Goal: Task Accomplishment & Management: Use online tool/utility

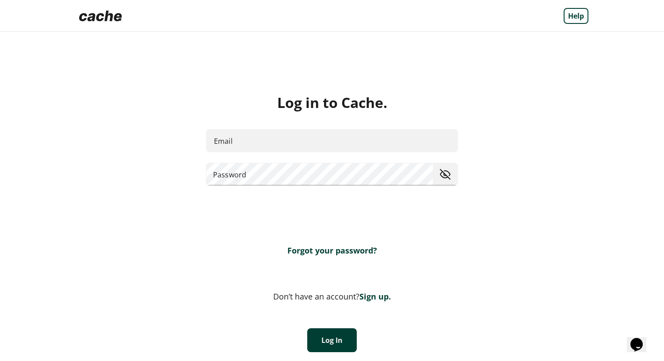
click at [325, 151] on input "Email" at bounding box center [332, 140] width 252 height 23
type input "**********"
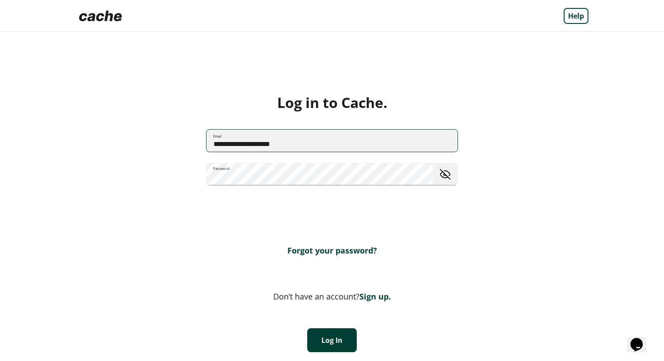
click at [334, 338] on button "Log In" at bounding box center [332, 340] width 50 height 24
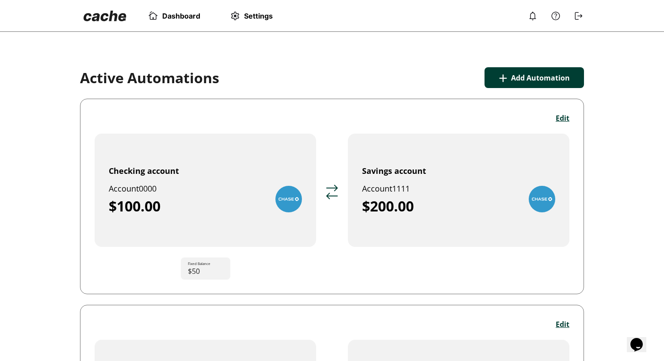
click at [491, 80] on button "+ Add Automation" at bounding box center [535, 77] width 100 height 21
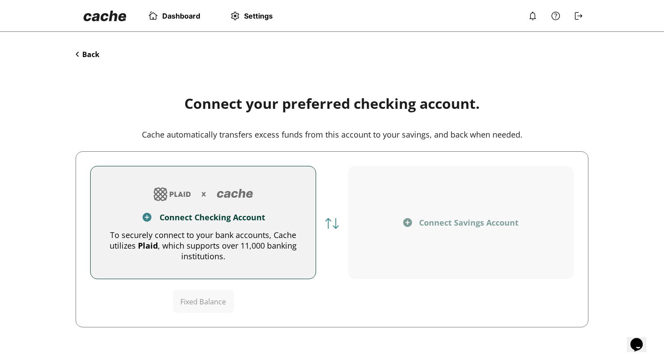
click at [191, 225] on button "Connect Checking Account To securely connect to your bank accounts, Cache utili…" at bounding box center [203, 222] width 226 height 113
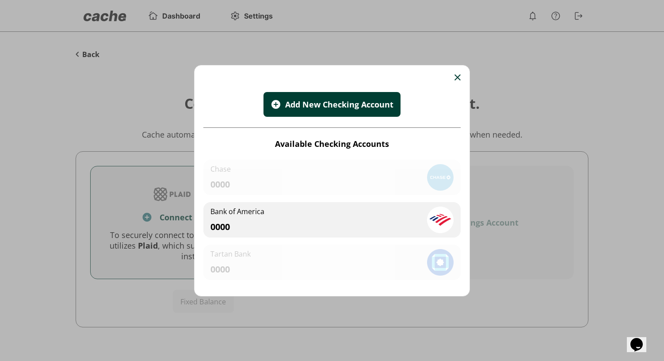
click at [383, 102] on div "Add New Checking Account" at bounding box center [339, 104] width 109 height 11
click at [357, 108] on div "Add New Checking Account" at bounding box center [339, 104] width 109 height 11
